Goal: Check status: Check status

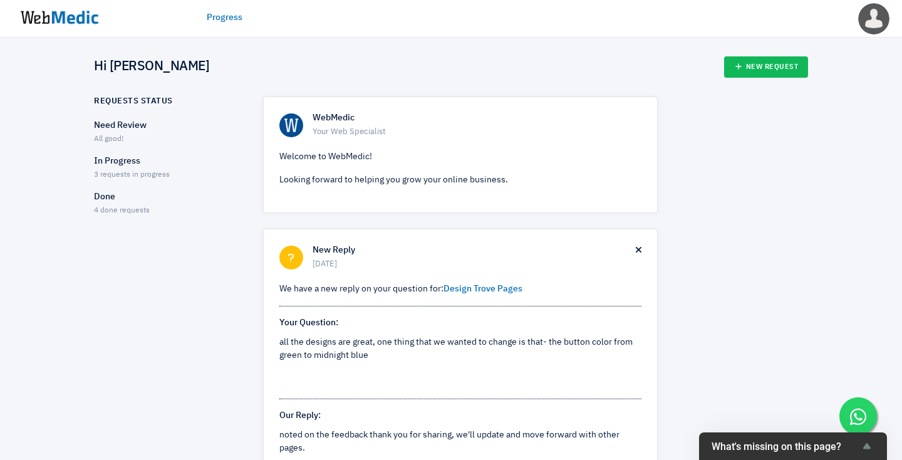
click at [158, 157] on p "In Progress" at bounding box center [167, 161] width 147 height 13
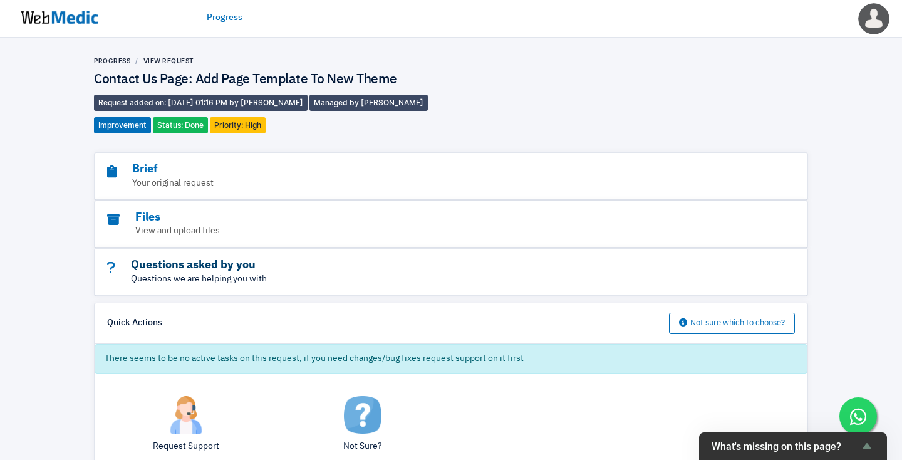
click at [316, 264] on h3 "Questions asked by you" at bounding box center [416, 265] width 619 height 14
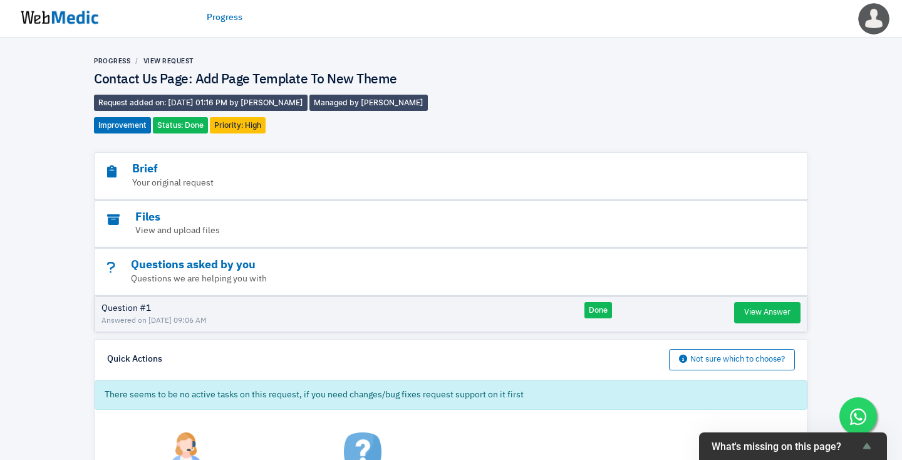
click at [230, 203] on div "Files View and upload files" at bounding box center [451, 224] width 713 height 47
click at [224, 214] on h3 "Files" at bounding box center [416, 217] width 619 height 14
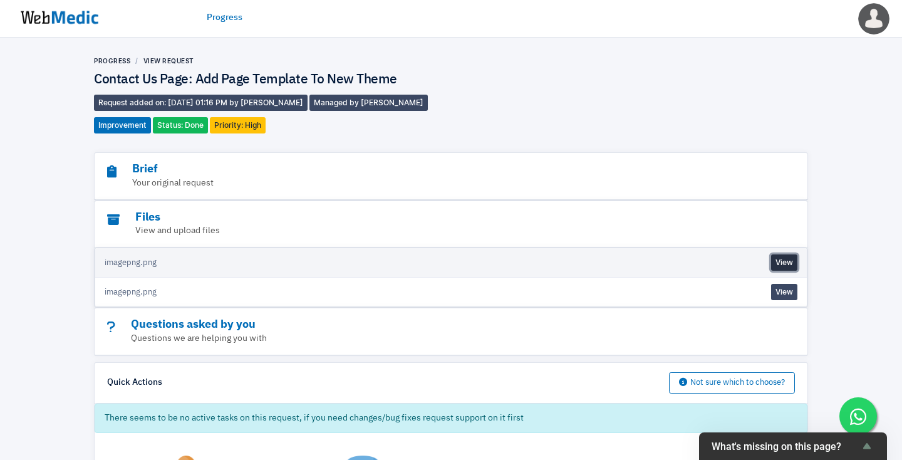
click at [791, 261] on link "View" at bounding box center [784, 262] width 26 height 16
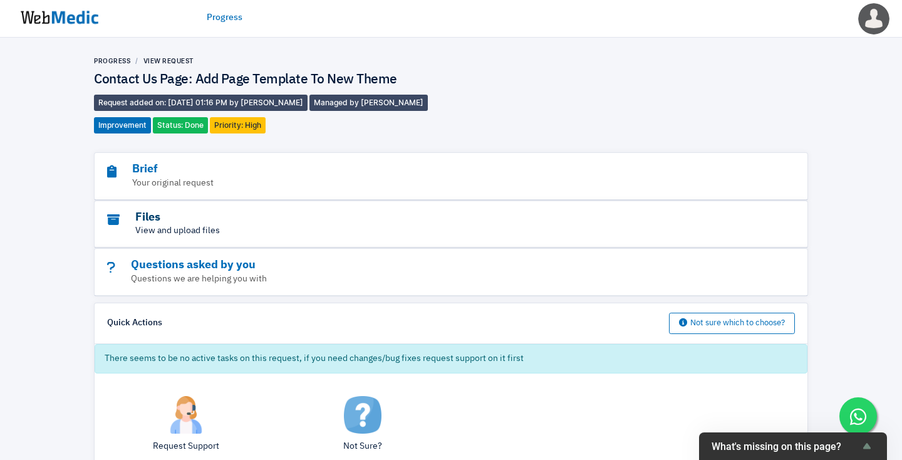
click at [607, 216] on h3 "Files" at bounding box center [416, 217] width 619 height 14
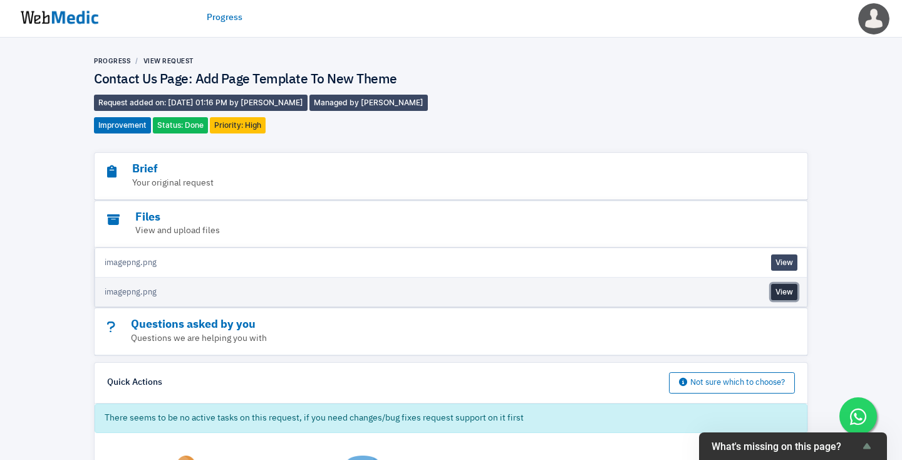
click at [779, 293] on link "View" at bounding box center [784, 292] width 26 height 16
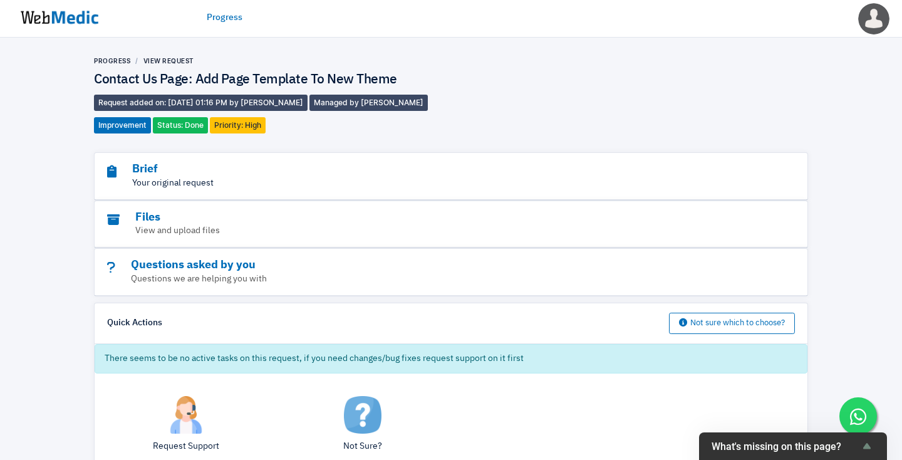
click at [207, 188] on p "Your original request" at bounding box center [416, 183] width 619 height 13
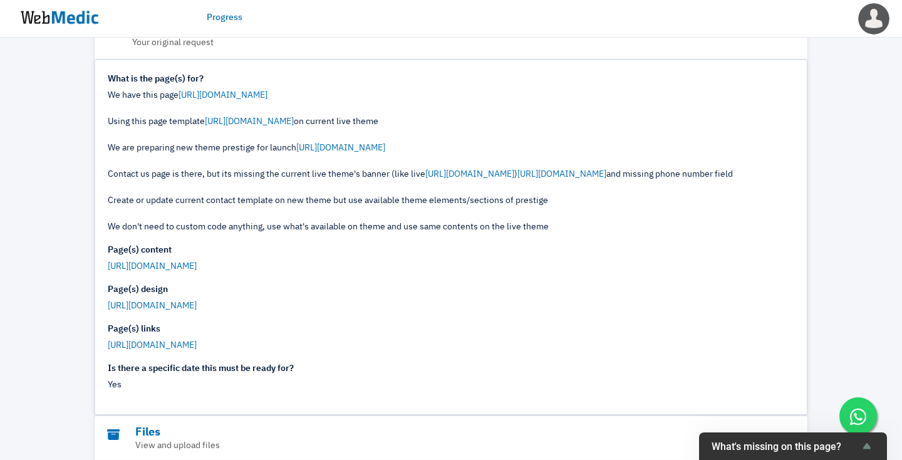
scroll to position [112, 0]
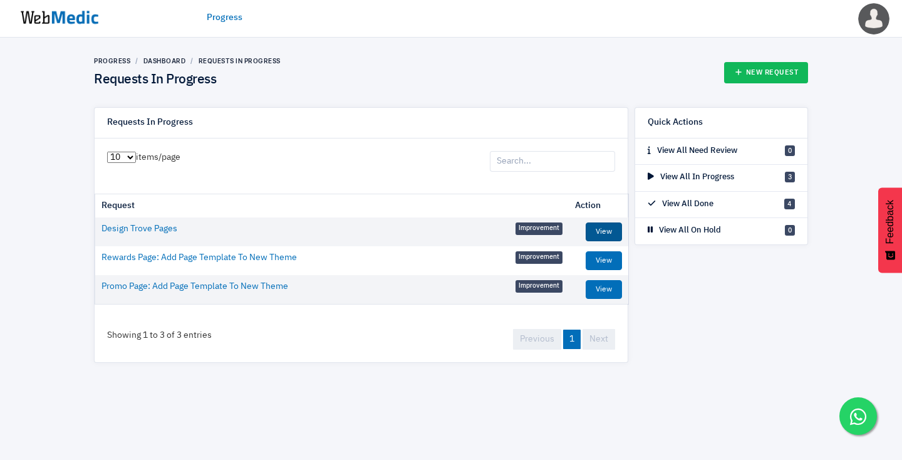
click at [602, 235] on link "View" at bounding box center [604, 231] width 36 height 19
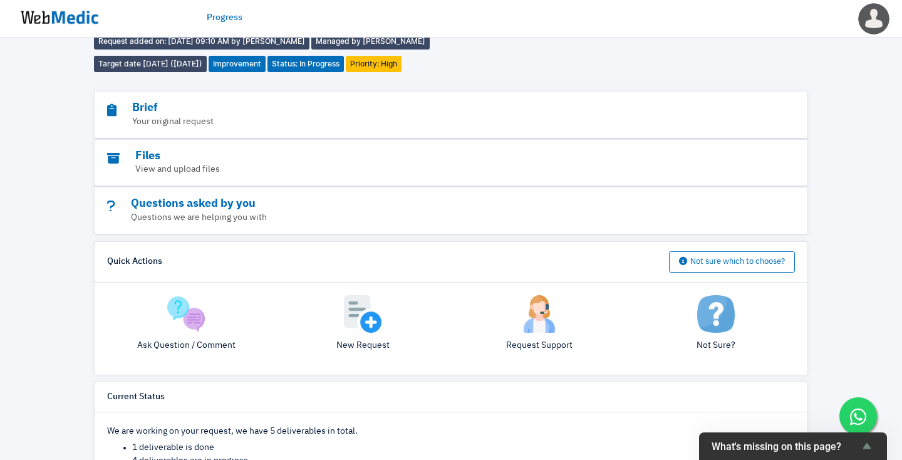
scroll to position [28, 0]
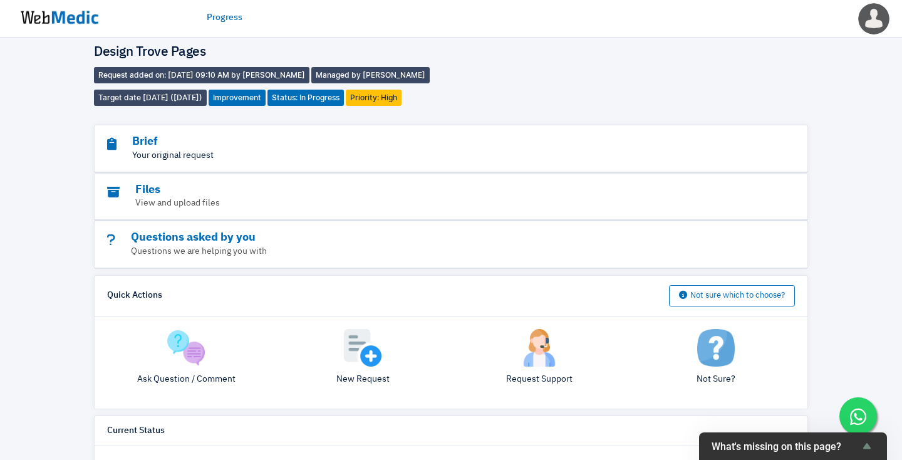
click at [302, 153] on p "Your original request" at bounding box center [416, 155] width 619 height 13
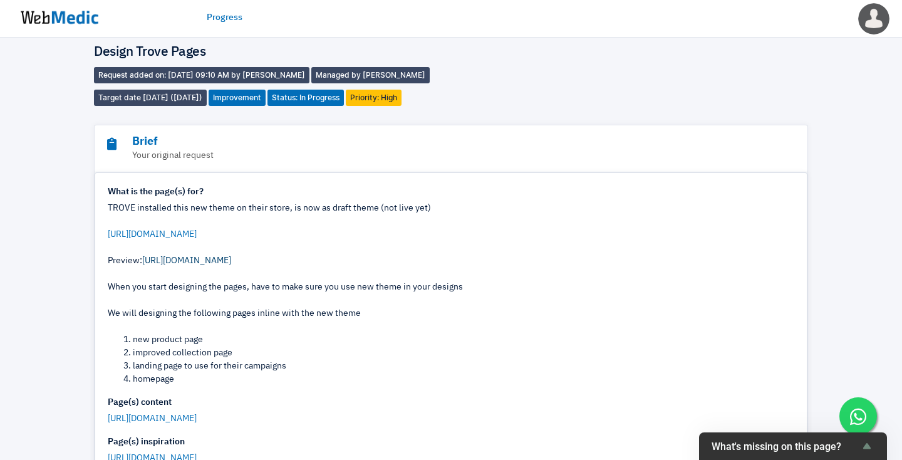
click at [231, 262] on link "[URL][DOMAIN_NAME]" at bounding box center [186, 260] width 89 height 9
